Goal: Task Accomplishment & Management: Complete application form

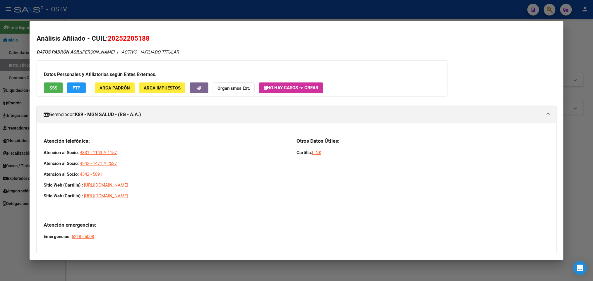
click at [16, 18] on div at bounding box center [296, 140] width 593 height 281
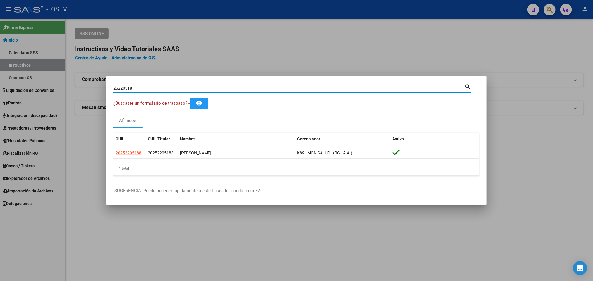
drag, startPoint x: 141, startPoint y: 91, endPoint x: 34, endPoint y: 71, distance: 108.5
click at [35, 71] on div "25220518 Buscar (apellido, dni, cuil, nro traspaso, cuit, obra social) search ¿…" at bounding box center [296, 140] width 593 height 281
type input "FENNER"
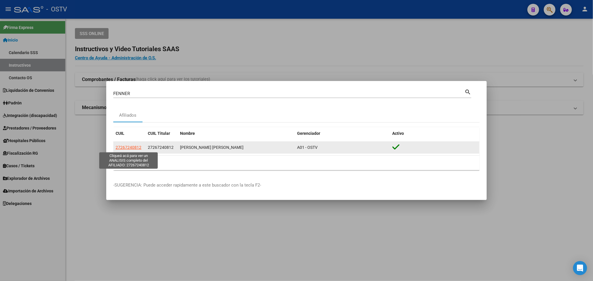
click at [133, 149] on span "27267240812" at bounding box center [129, 147] width 26 height 5
type textarea "27267240812"
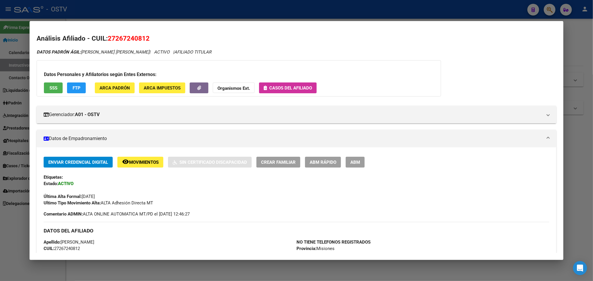
click at [0, 163] on div at bounding box center [296, 140] width 593 height 281
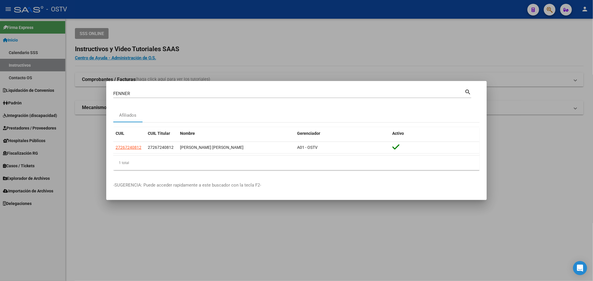
click at [23, 169] on div at bounding box center [296, 140] width 593 height 281
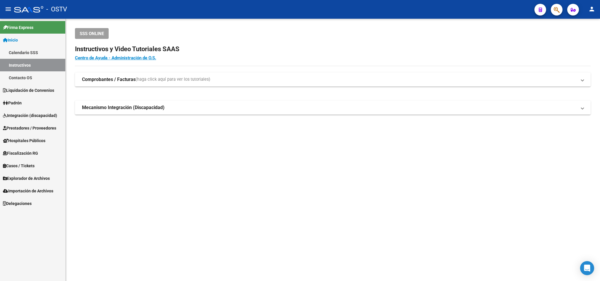
click at [23, 166] on span "Casos / Tickets" at bounding box center [19, 166] width 32 height 6
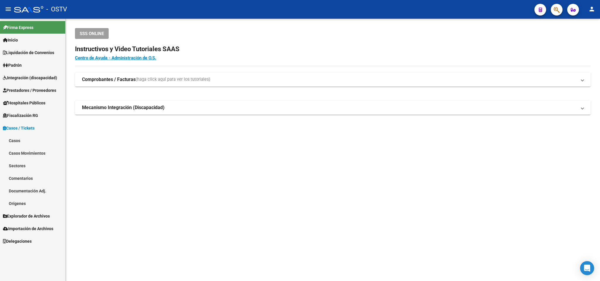
click at [25, 139] on link "Casos" at bounding box center [32, 140] width 65 height 13
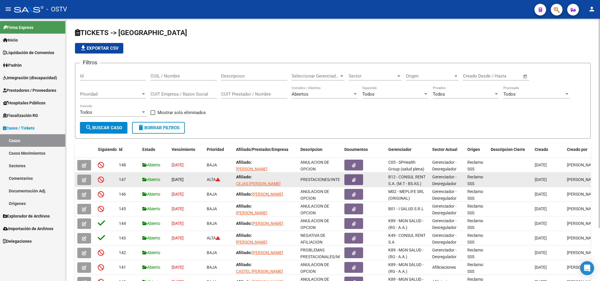
click at [82, 180] on icon "button" at bounding box center [84, 180] width 4 height 4
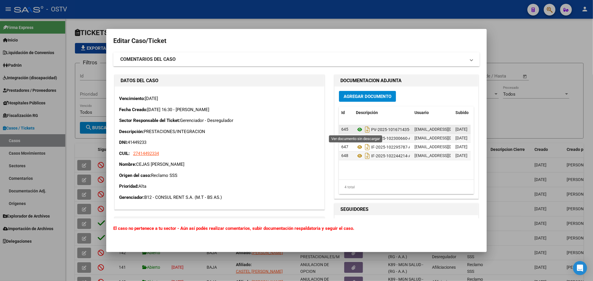
click at [357, 128] on icon at bounding box center [360, 129] width 8 height 7
drag, startPoint x: 202, startPoint y: 161, endPoint x: 139, endPoint y: 163, distance: 63.3
click at [139, 163] on p "Nombre: CEJAS FLORENCIA ALEJANDRA" at bounding box center [219, 164] width 201 height 7
copy p "CEJAS FLORENCIA ALEJANDRA"
click at [105, 71] on div at bounding box center [296, 140] width 593 height 281
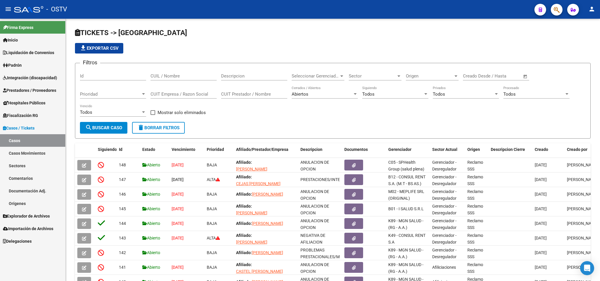
click at [30, 105] on span "Hospitales Públicos" at bounding box center [24, 103] width 42 height 6
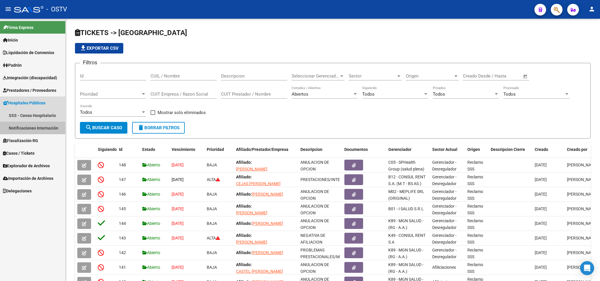
click at [30, 129] on link "Notificaciones Internación" at bounding box center [32, 128] width 65 height 13
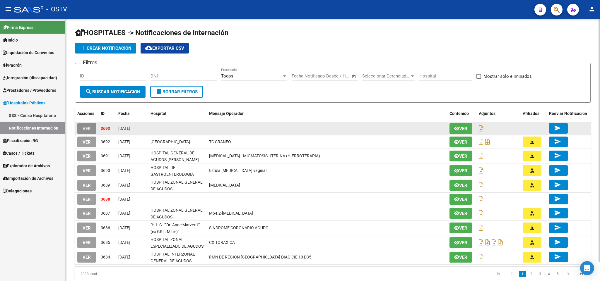
click at [91, 125] on button "VER" at bounding box center [86, 128] width 19 height 11
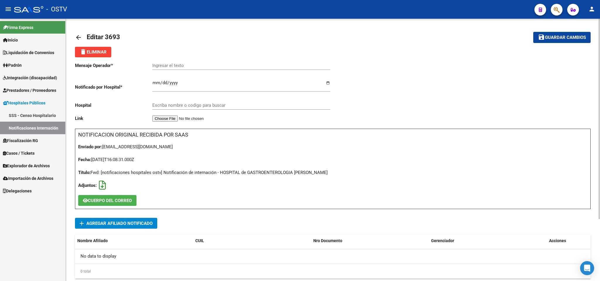
click at [102, 185] on icon at bounding box center [102, 185] width 7 height 0
click at [79, 36] on mat-icon "arrow_back" at bounding box center [78, 37] width 7 height 7
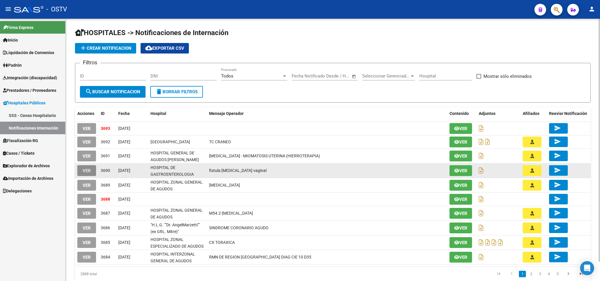
click at [89, 173] on span "VER" at bounding box center [87, 170] width 8 height 5
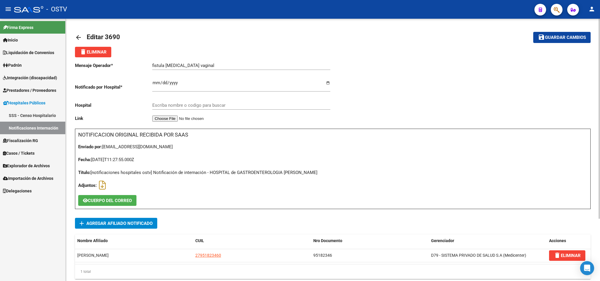
type input "HOSPITAL DE GASTROENTEROLOGIA DR. CARLOS B. UDAONDO"
click at [76, 33] on link "arrow_back" at bounding box center [81, 37] width 12 height 14
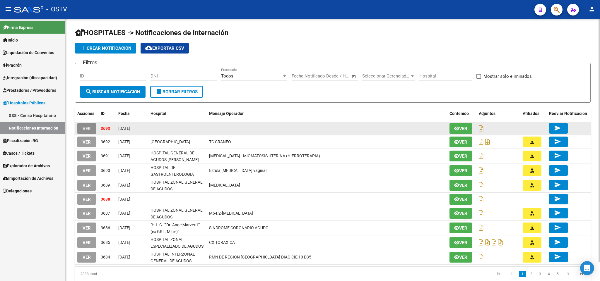
click at [86, 127] on span "VER" at bounding box center [87, 128] width 8 height 5
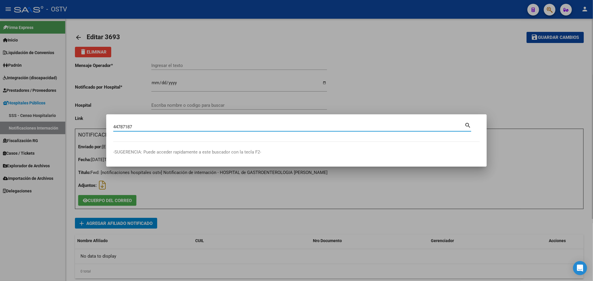
type input "44787187"
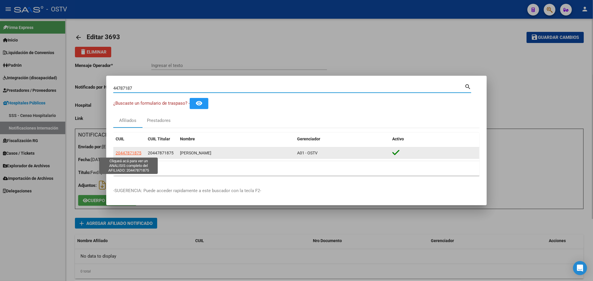
click at [122, 153] on span "20447871875" at bounding box center [129, 153] width 26 height 5
type textarea "20447871875"
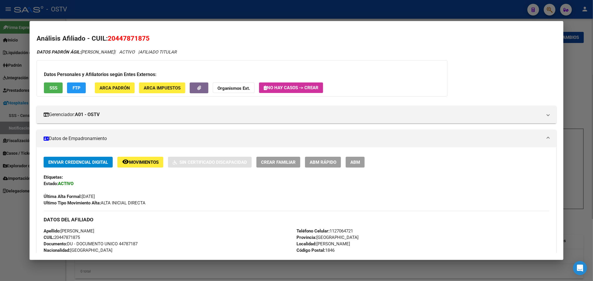
click at [355, 160] on span "ABM" at bounding box center [356, 162] width 10 height 5
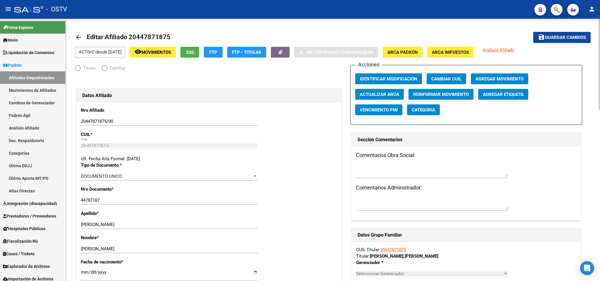
radio input "true"
type input "30-70901935-6"
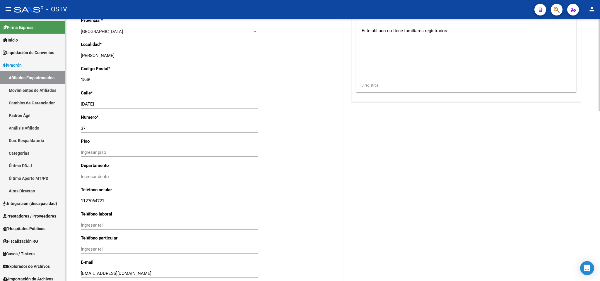
scroll to position [392, 0]
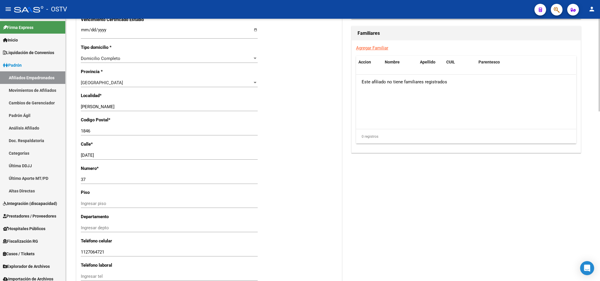
click at [131, 154] on input "20 DE SEPTIEMBRE 37" at bounding box center [169, 155] width 177 height 5
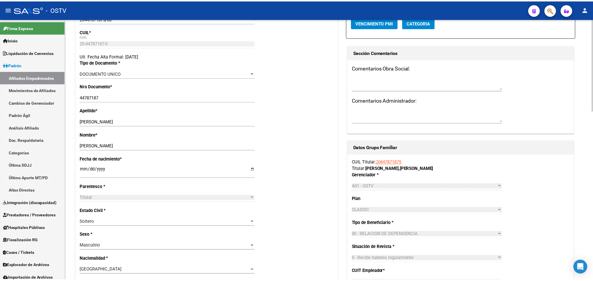
scroll to position [0, 0]
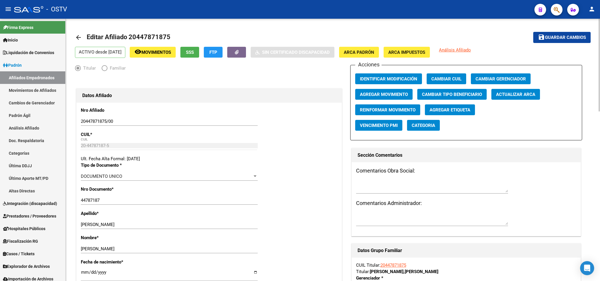
type input "20 DE SEPTIEMBRE"
drag, startPoint x: 564, startPoint y: 43, endPoint x: 564, endPoint y: 39, distance: 4.4
click at [564, 43] on mat-toolbar-row "save Guardar cambios" at bounding box center [537, 37] width 107 height 19
click at [564, 39] on span "Guardar cambios" at bounding box center [565, 37] width 41 height 5
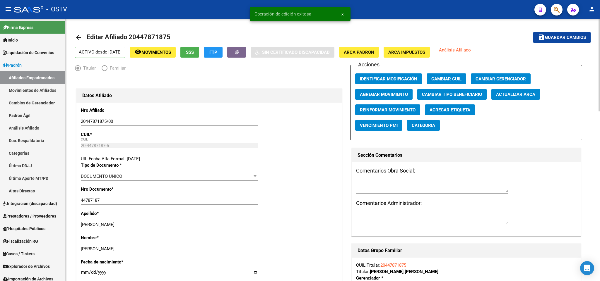
click at [76, 32] on link "arrow_back" at bounding box center [81, 37] width 12 height 14
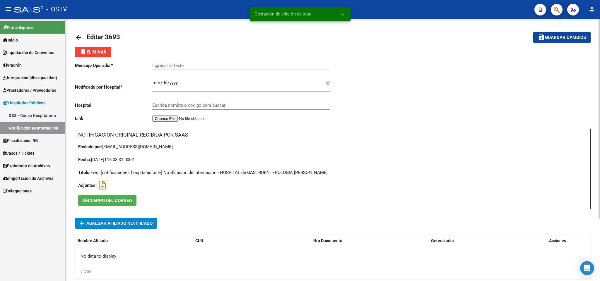
click at [45, 37] on link "Inicio" at bounding box center [32, 40] width 65 height 13
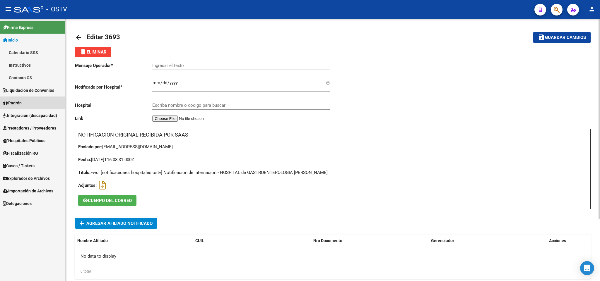
click at [12, 103] on span "Padrón" at bounding box center [12, 103] width 19 height 6
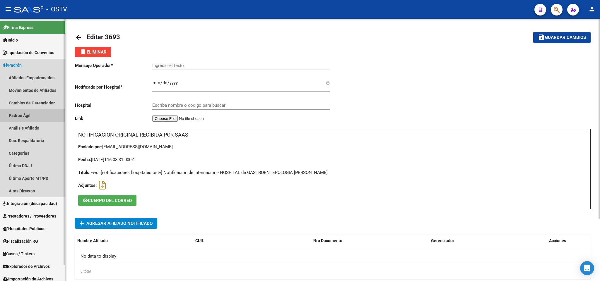
click at [30, 111] on link "Padrón Ágil" at bounding box center [32, 115] width 65 height 13
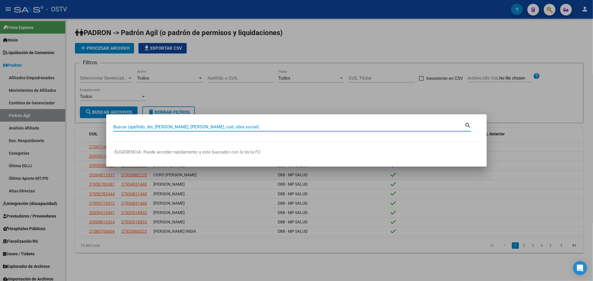
paste input "26652133"
type input "26652133"
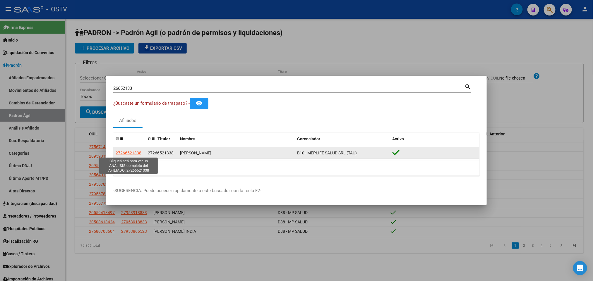
click at [128, 151] on span "27266521338" at bounding box center [129, 153] width 26 height 5
type textarea "27266521338"
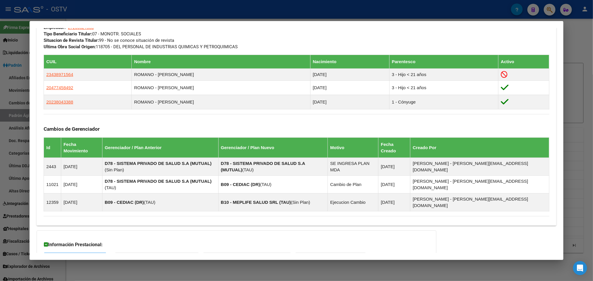
scroll to position [334, 0]
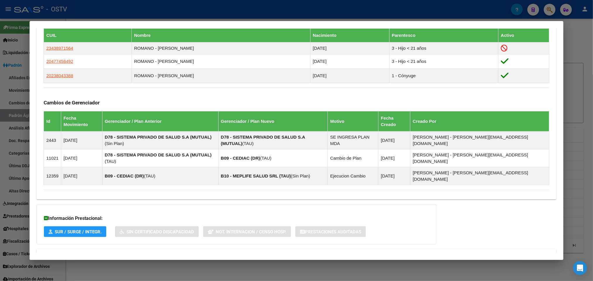
click at [178, 253] on mat-panel-title "Aportes y Contribuciones del Afiliado: 27266521338" at bounding box center [293, 256] width 499 height 7
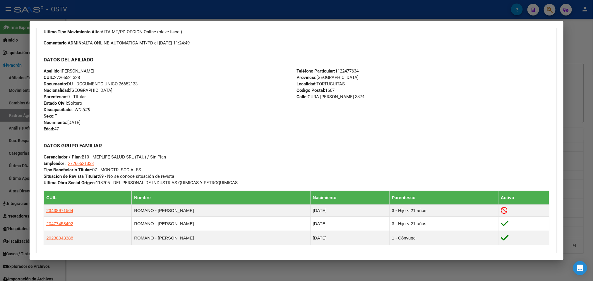
scroll to position [192, 0]
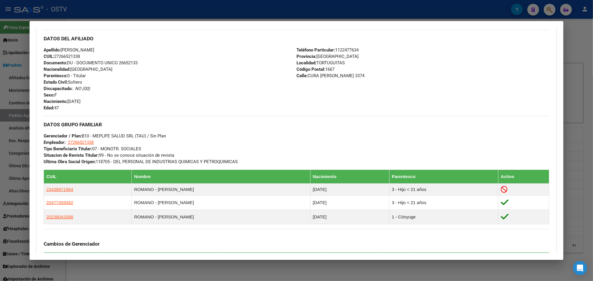
click at [410, 4] on div at bounding box center [296, 140] width 593 height 281
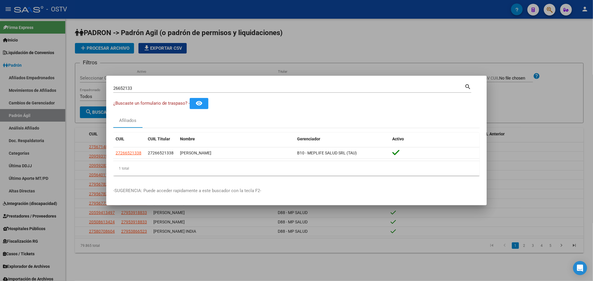
click at [231, 39] on div at bounding box center [296, 140] width 593 height 281
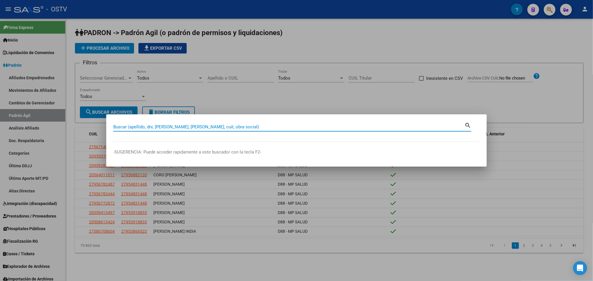
paste input "20-40784483-"
type input "40784483"
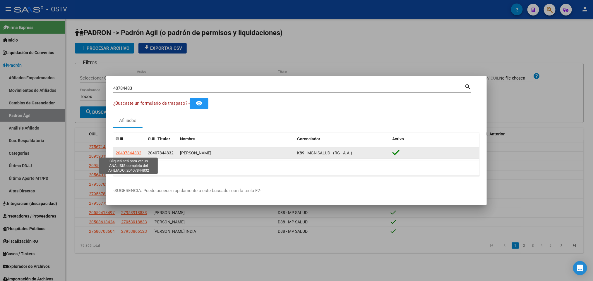
click at [129, 156] on span "20407844832" at bounding box center [129, 153] width 26 height 5
type textarea "20407844832"
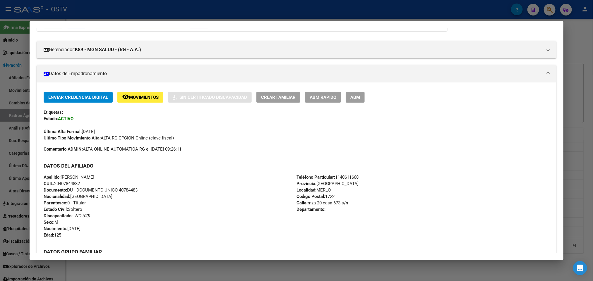
scroll to position [44, 0]
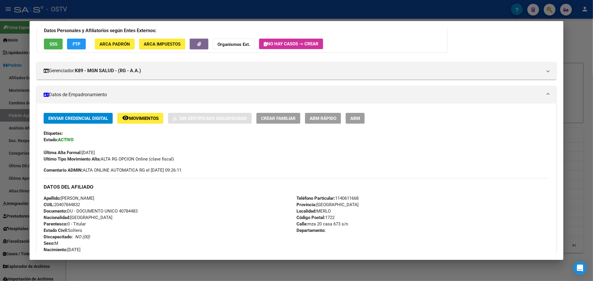
click at [352, 118] on span "ABM" at bounding box center [356, 118] width 10 height 5
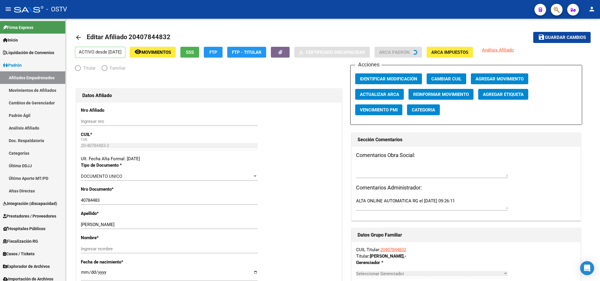
radio input "true"
type input "30-71464746-2"
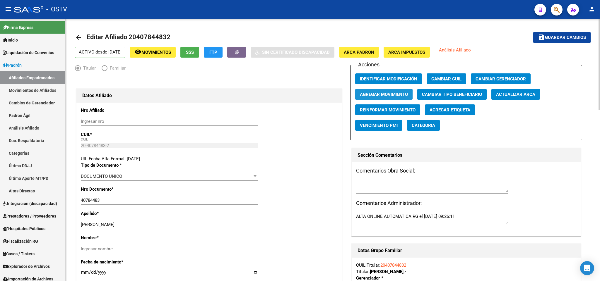
click at [402, 90] on button "Agregar Movimiento" at bounding box center [383, 94] width 57 height 11
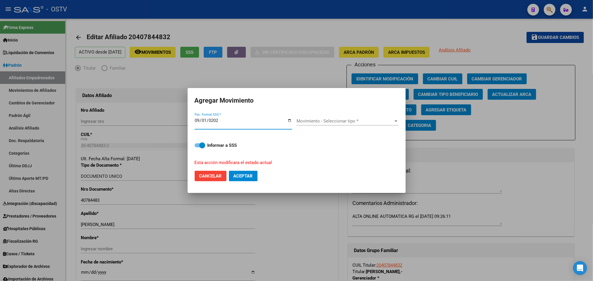
type input "2025-09-01"
click at [347, 124] on div "Movimiento - Seleccionar tipo * Movimiento - Seleccionar tipo *" at bounding box center [348, 121] width 102 height 9
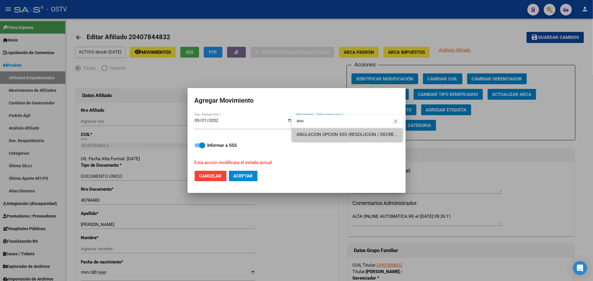
type input "anu"
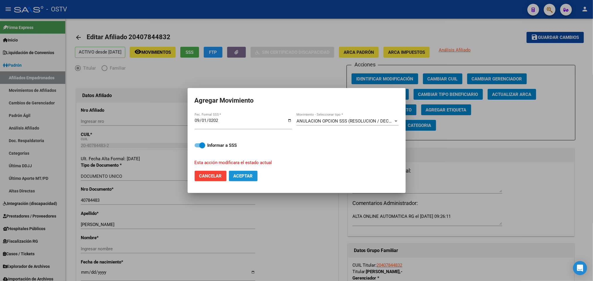
click at [244, 178] on span "Aceptar" at bounding box center [243, 176] width 19 height 5
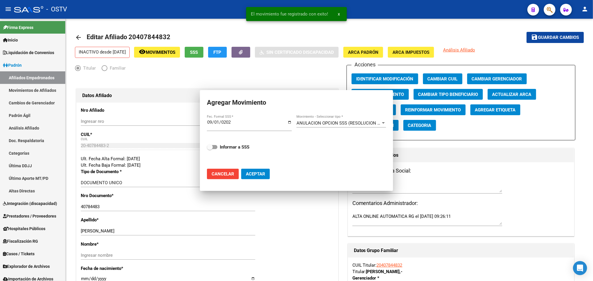
checkbox input "false"
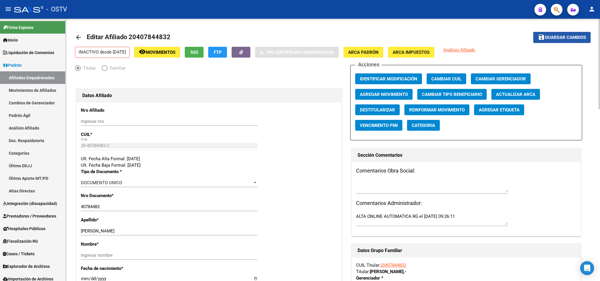
click at [546, 41] on button "save Guardar cambios" at bounding box center [561, 37] width 57 height 11
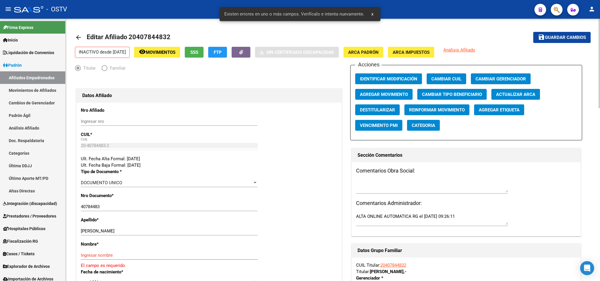
click at [77, 35] on mat-icon "arrow_back" at bounding box center [78, 37] width 7 height 7
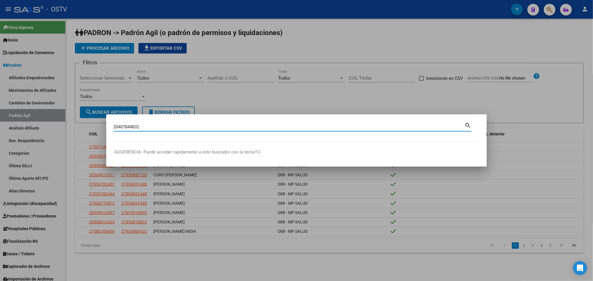
type input "20407844832"
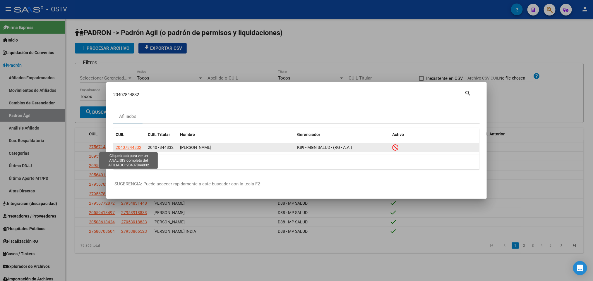
click at [131, 150] on span "20407844832" at bounding box center [129, 147] width 26 height 5
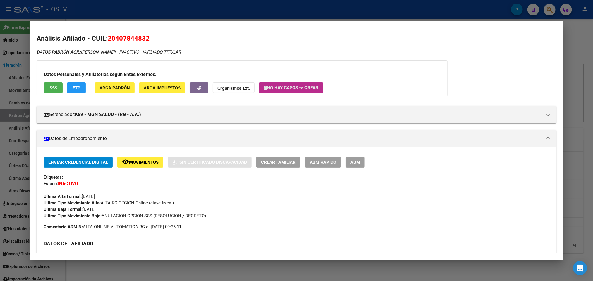
click at [293, 84] on button "No hay casos -> Crear" at bounding box center [291, 88] width 64 height 11
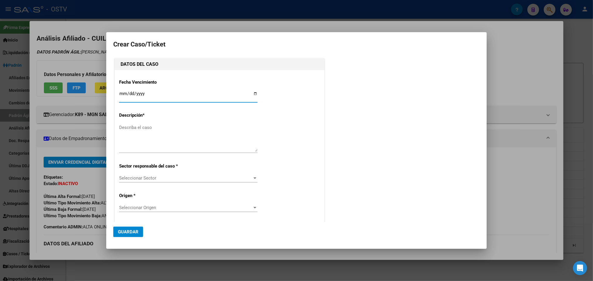
type input "RODRIGUEZ ANGEL FABIAN"
type input "2025-09-17"
click at [136, 142] on textarea "Describa el caso" at bounding box center [188, 138] width 139 height 28
type textarea "ANULACION DE OPCION"
click at [162, 180] on span "Seleccionar Sector" at bounding box center [185, 178] width 133 height 5
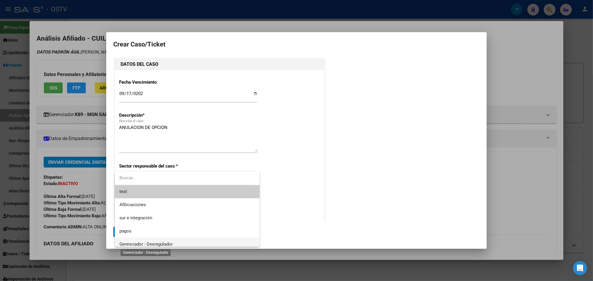
click at [158, 243] on span "Gerenciador - Desregulador" at bounding box center [146, 244] width 53 height 5
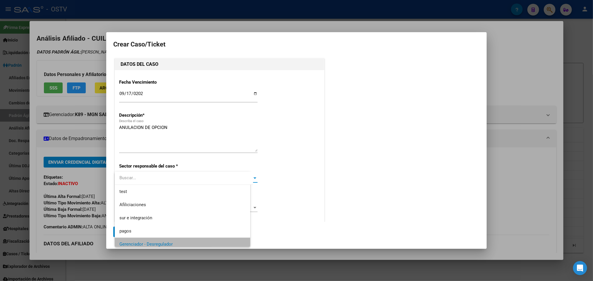
scroll to position [4, 0]
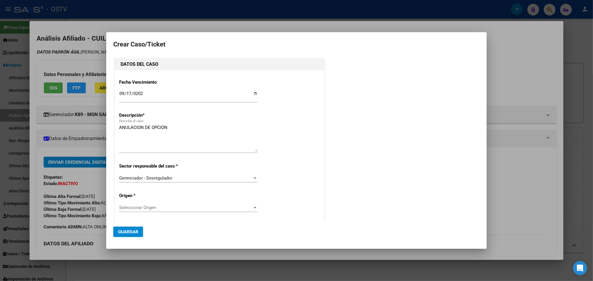
click at [149, 205] on div "Seleccionar Origen Seleccionar Origen" at bounding box center [188, 208] width 139 height 9
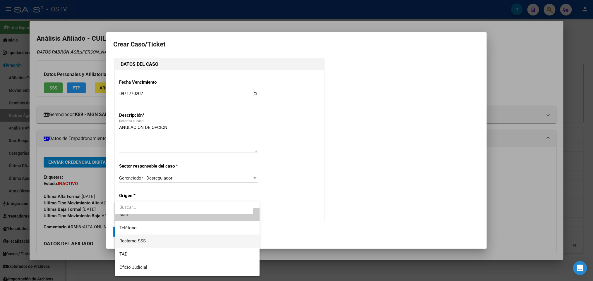
scroll to position [0, 0]
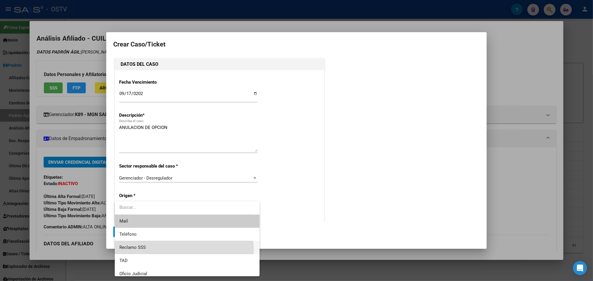
click at [156, 251] on span "Reclamo SSS" at bounding box center [188, 247] width 136 height 13
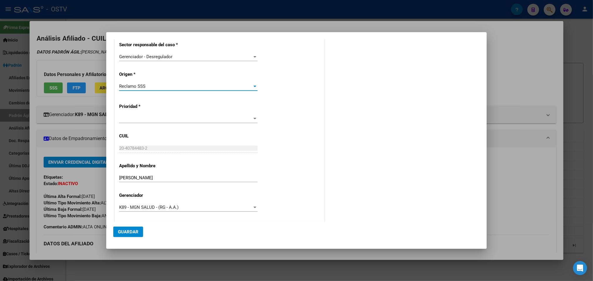
scroll to position [123, 0]
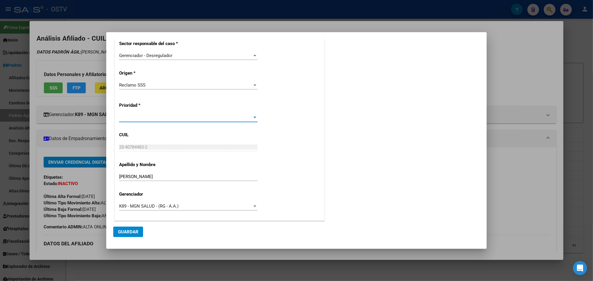
click at [184, 116] on span at bounding box center [185, 117] width 133 height 5
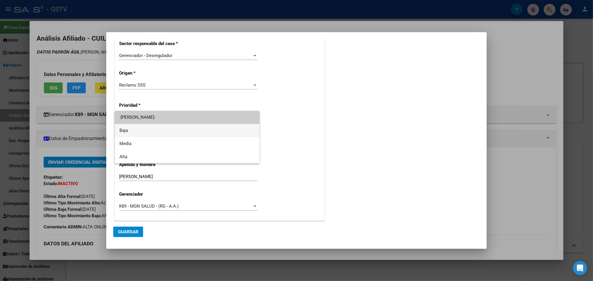
drag, startPoint x: 143, startPoint y: 131, endPoint x: 151, endPoint y: 136, distance: 9.0
click at [142, 132] on span "Baja" at bounding box center [188, 130] width 136 height 13
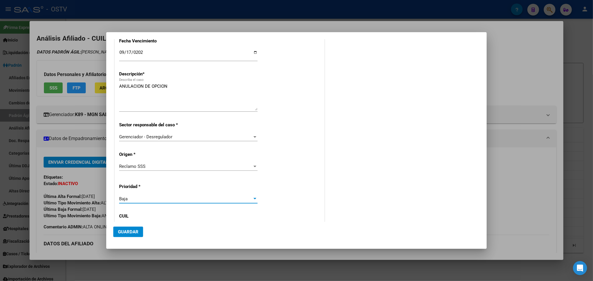
scroll to position [0, 0]
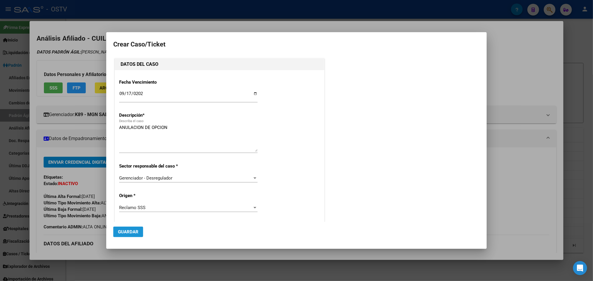
click at [133, 231] on span "Guardar" at bounding box center [128, 232] width 21 height 5
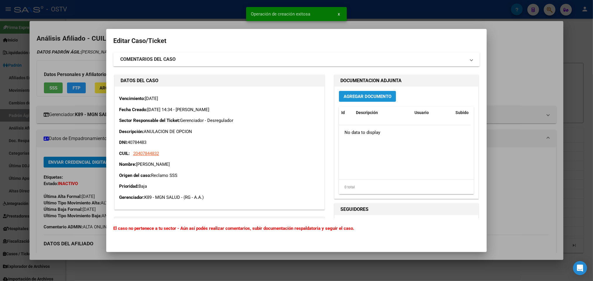
click at [381, 94] on span "Agregar Documento" at bounding box center [368, 96] width 48 height 5
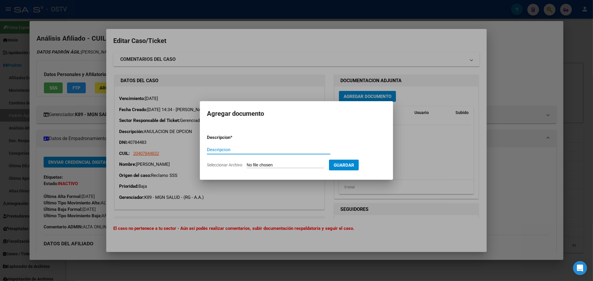
click at [286, 168] on form "Descripcion * Descripcion Seleccionar Archivo Guardar" at bounding box center [296, 151] width 179 height 43
click at [290, 165] on input "Seleccionar Archivo" at bounding box center [286, 166] width 78 height 6
type input "C:\fakepath\IF-2025-103067914-APN-SGSUSS#SSS.pdf"
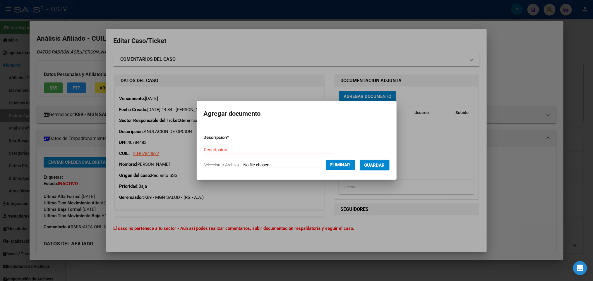
click at [235, 149] on input "Descripcion" at bounding box center [268, 149] width 128 height 5
paste input "IF-2025-103067914-APN-SGSUSS#SSS"
type input "IF-2025-103067914-APN-SGSUSS#SSS"
click at [389, 168] on button "Guardar" at bounding box center [375, 165] width 30 height 11
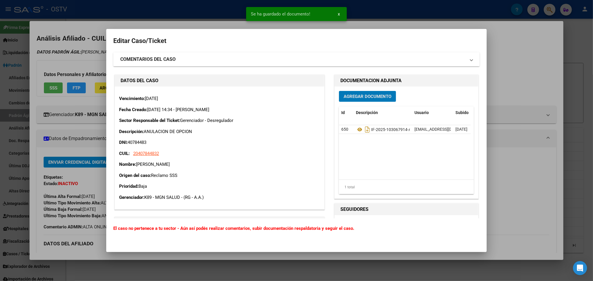
click at [368, 94] on span "Agregar Documento" at bounding box center [368, 96] width 48 height 5
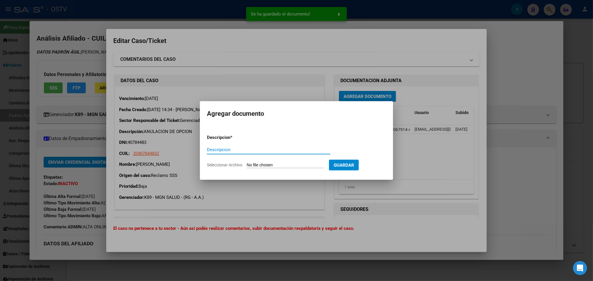
click at [292, 168] on input "Seleccionar Archivo" at bounding box center [286, 166] width 78 height 6
type input "C:\fakepath\IF-2025-103069398-APN-SGSUSS#SSS.pdf"
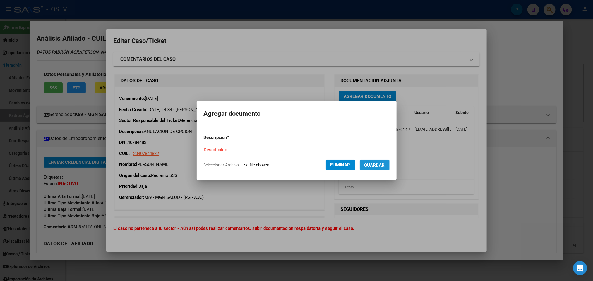
click at [385, 168] on button "Guardar" at bounding box center [375, 165] width 30 height 11
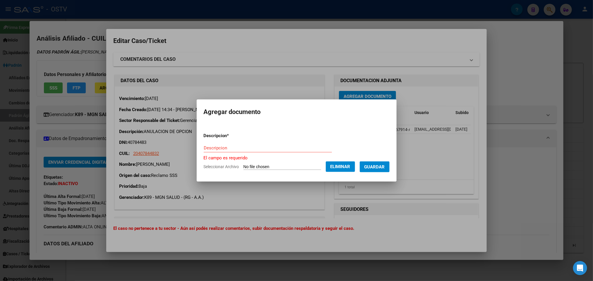
click at [275, 147] on input "Descripcion" at bounding box center [268, 148] width 128 height 5
paste input "IF-2025-103069398-APN-SGSUSS#SSS"
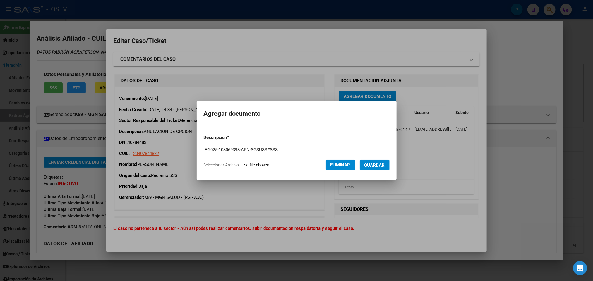
type input "IF-2025-103069398-APN-SGSUSS#SSS"
click at [388, 170] on button "Guardar" at bounding box center [375, 165] width 30 height 11
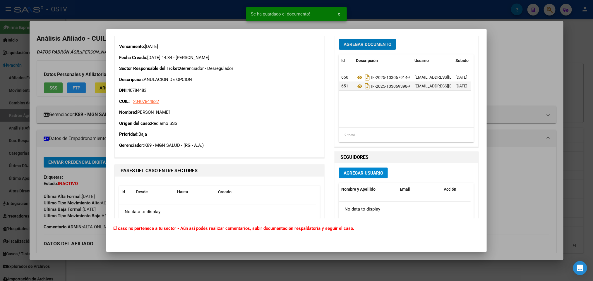
scroll to position [114, 0]
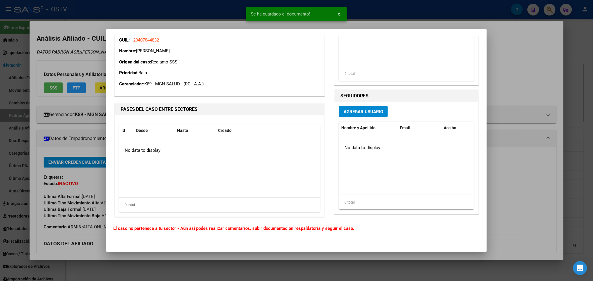
click at [354, 118] on div "Agregar Usuario Nombre y Apellido Email Acción No data to display 0 total 1" at bounding box center [406, 157] width 135 height 103
click at [354, 111] on span "Agregar Usuario" at bounding box center [364, 111] width 40 height 5
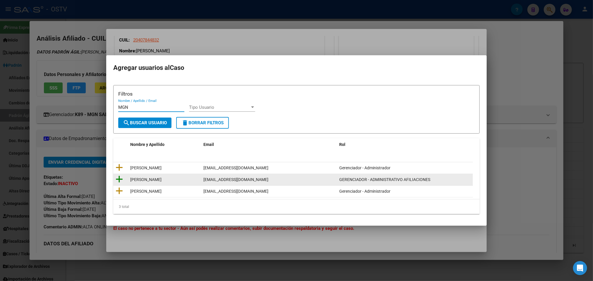
type input "MGN"
click at [118, 179] on icon at bounding box center [119, 179] width 7 height 8
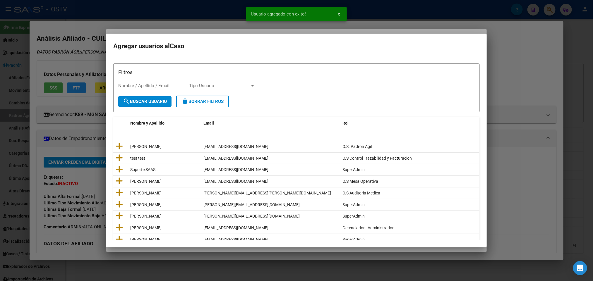
click at [198, 29] on div at bounding box center [296, 140] width 593 height 281
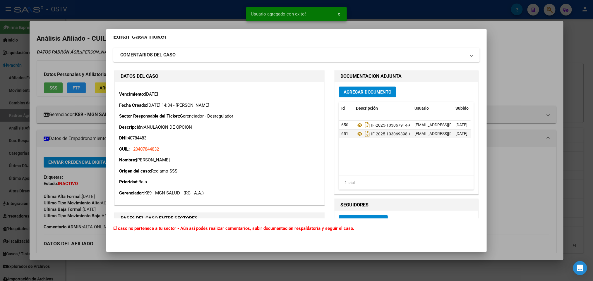
scroll to position [0, 0]
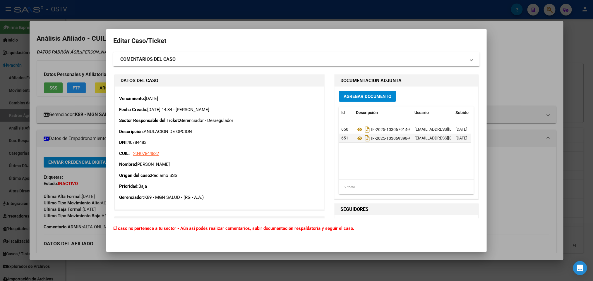
click at [509, 86] on div at bounding box center [296, 140] width 593 height 281
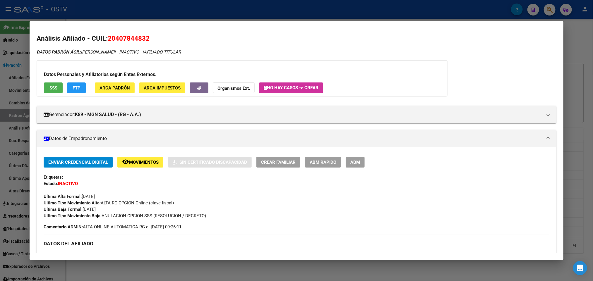
click at [198, 13] on div at bounding box center [296, 140] width 593 height 281
